Goal: Navigation & Orientation: Find specific page/section

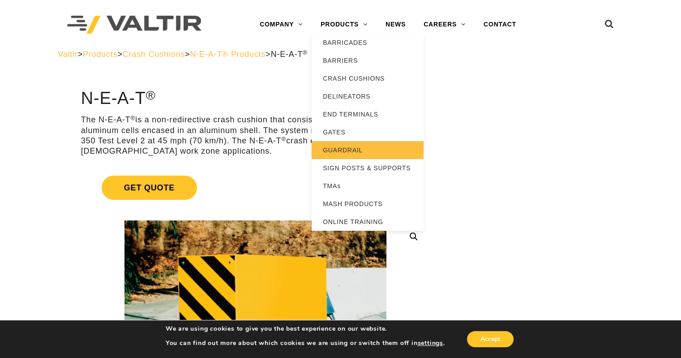
click at [347, 148] on link "GUARDRAIL" at bounding box center [368, 150] width 112 height 18
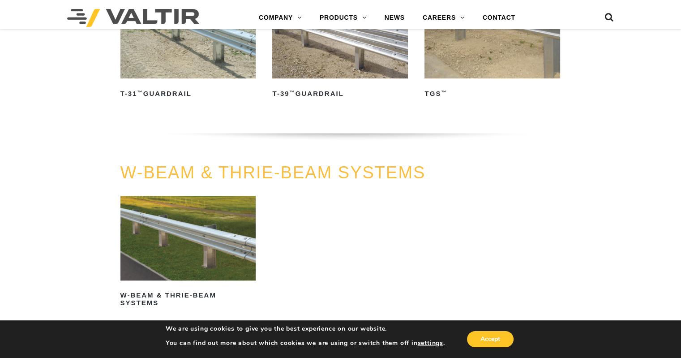
scroll to position [358, 0]
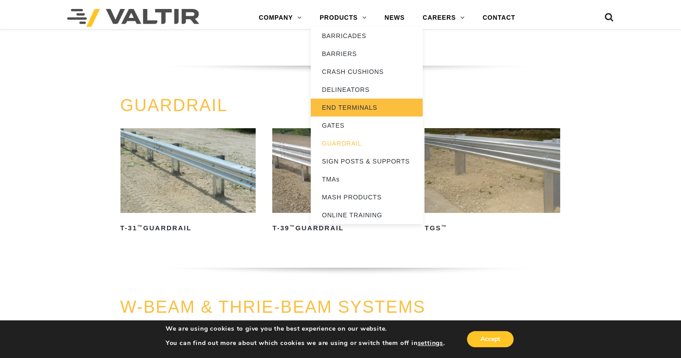
click at [337, 105] on link "END TERMINALS" at bounding box center [367, 108] width 112 height 18
